Goal: Information Seeking & Learning: Learn about a topic

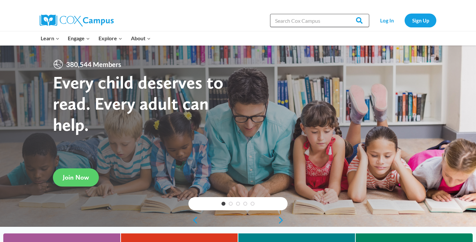
click at [296, 22] on input "Search in [URL][DOMAIN_NAME]" at bounding box center [319, 20] width 99 height 13
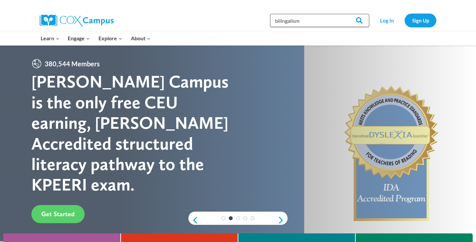
type input "bilingalism"
click at [357, 20] on input "Search" at bounding box center [356, 20] width 26 height 13
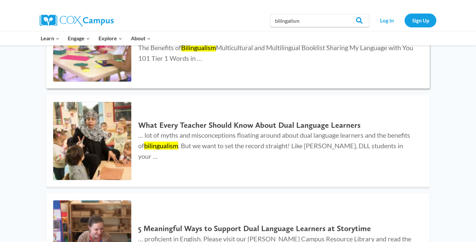
scroll to position [460, 0]
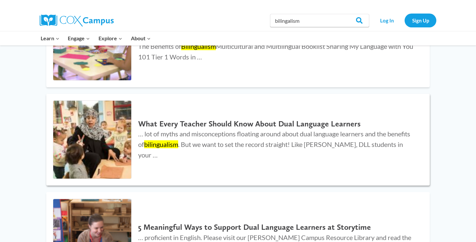
click at [315, 127] on h2 "What Every Teacher Should Know About Dual Language Learners" at bounding box center [277, 124] width 278 height 10
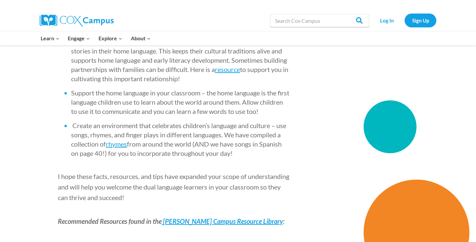
scroll to position [1186, 0]
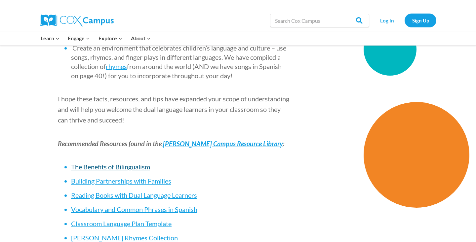
click at [140, 163] on span "The Benefits of Bilingualism" at bounding box center [110, 167] width 79 height 8
click at [139, 163] on span "The Benefits of Bilingualism" at bounding box center [110, 167] width 79 height 8
